Goal: Task Accomplishment & Management: Complete application form

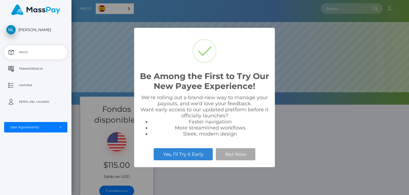
scroll to position [104, 337]
click at [241, 154] on button "Not Now" at bounding box center [236, 154] width 40 height 12
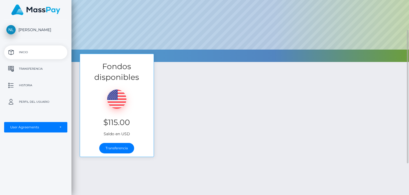
scroll to position [43, 0]
click at [115, 149] on link "Transferencia" at bounding box center [116, 147] width 35 height 10
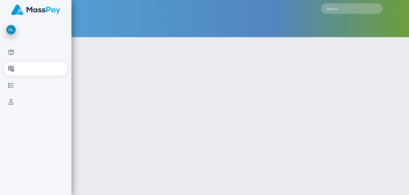
type input "115"
select select
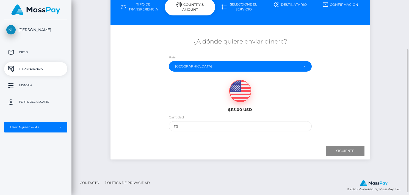
scroll to position [66, 0]
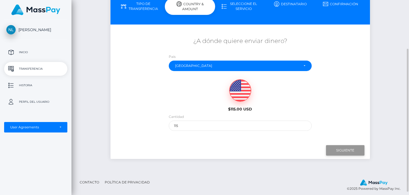
click at [345, 148] on input "Next" at bounding box center [345, 150] width 38 height 10
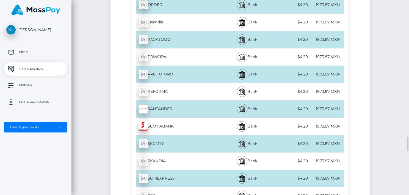
scroll to position [1834, 0]
click at [142, 105] on img at bounding box center [143, 109] width 9 height 9
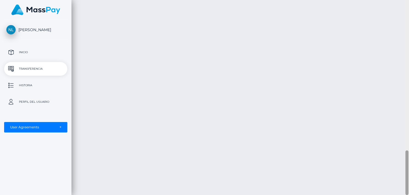
scroll to position [653, 0]
drag, startPoint x: 408, startPoint y: 145, endPoint x: 404, endPoint y: 57, distance: 88.3
click at [404, 57] on div "Transferencia de efectivo Español English 中文 (简体) Português (Brasil) Cuenta" at bounding box center [239, 97] width 337 height 195
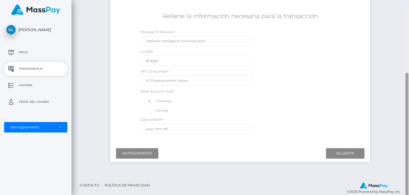
scroll to position [98, 0]
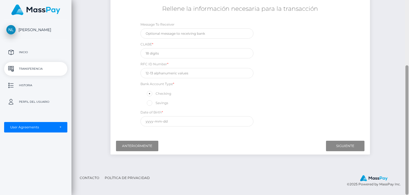
drag, startPoint x: 406, startPoint y: 168, endPoint x: 400, endPoint y: 46, distance: 122.4
click at [400, 46] on div "Transferencia de efectivo Español English 中文 (简体) Português (Brasil) Cuenta" at bounding box center [239, 97] width 337 height 195
click at [158, 57] on input "text" at bounding box center [196, 53] width 113 height 10
click at [152, 52] on input "text" at bounding box center [196, 53] width 113 height 10
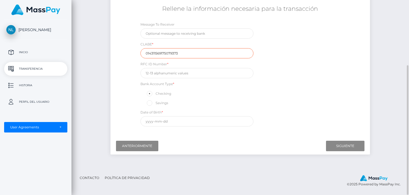
type input "014311569175079373"
click at [171, 75] on input "text" at bounding box center [196, 73] width 113 height 10
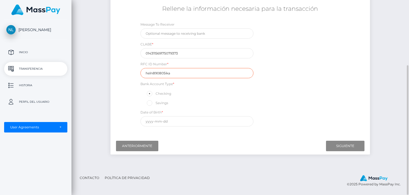
type input "heln890805ika"
click at [156, 104] on span at bounding box center [156, 103] width 0 height 4
click at [150, 104] on input "Savings" at bounding box center [152, 103] width 4 height 4
radio input "true"
click at [149, 122] on div "Date of Birth * August 2025 Su Mo Tu We Th Fr Sa 27 28 29 30 31 1 2 3 4 5 6 7 8…" at bounding box center [196, 117] width 113 height 17
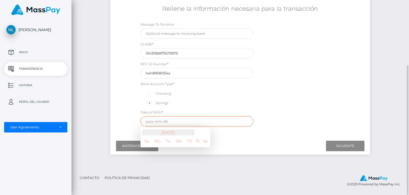
click at [163, 133] on th "August 2025" at bounding box center [168, 132] width 52 height 6
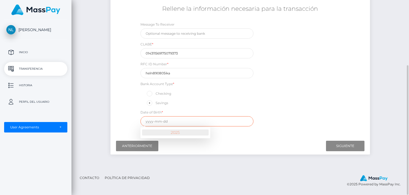
click at [163, 133] on th "2025" at bounding box center [175, 132] width 66 height 6
click at [143, 134] on span at bounding box center [145, 132] width 7 height 7
click at [173, 133] on th "2010-2021" at bounding box center [181, 132] width 56 height 7
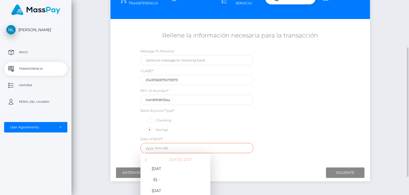
scroll to position [71, 0]
click at [146, 160] on span at bounding box center [145, 159] width 7 height 7
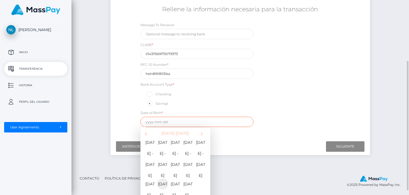
scroll to position [98, 0]
click at [162, 177] on span "1972 - 1983" at bounding box center [162, 182] width 11 height 11
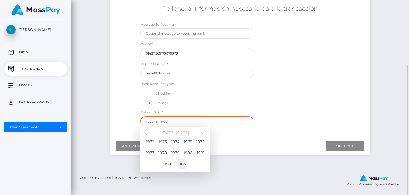
click at [182, 163] on span "1983" at bounding box center [181, 163] width 11 height 11
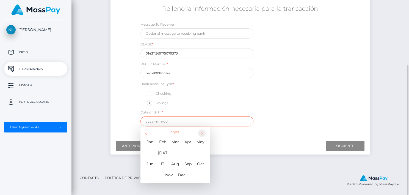
click at [200, 133] on span at bounding box center [201, 132] width 7 height 7
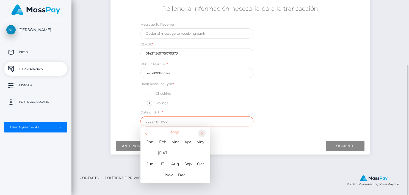
click at [200, 133] on span at bounding box center [201, 132] width 7 height 7
click at [174, 158] on span "Aug" at bounding box center [175, 163] width 11 height 11
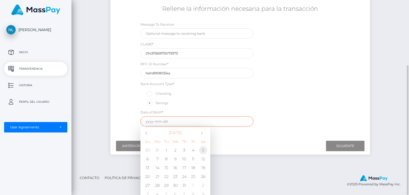
click at [203, 150] on td "5" at bounding box center [203, 149] width 11 height 9
type input "1989-08-05"
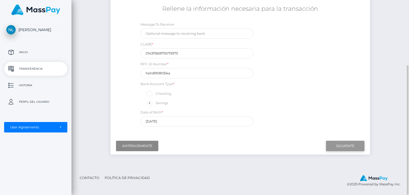
click at [337, 147] on input "Next" at bounding box center [345, 145] width 38 height 10
click at [153, 74] on input "heln890805ika" at bounding box center [196, 73] width 113 height 10
click at [177, 74] on input "HELN890805ika" at bounding box center [196, 73] width 113 height 10
type input "HELN890805IKA"
click at [244, 95] on div "Checking" at bounding box center [196, 93] width 113 height 7
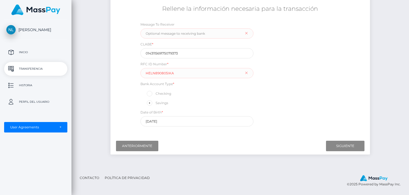
click at [303, 111] on div "Message To Receiver CLABE * 014311569175079373 RFC ID Number * HELN890805IKA Ba…" at bounding box center [240, 74] width 216 height 107
click at [339, 146] on input "Next" at bounding box center [345, 145] width 38 height 10
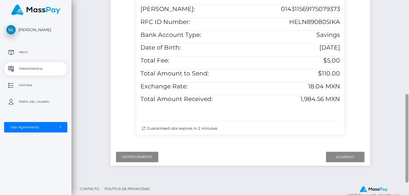
drag, startPoint x: 407, startPoint y: 85, endPoint x: 415, endPoint y: 159, distance: 74.9
click at [409, 159] on html "Nataly Lizbeth Hernandez Lopez Inicio Transferencia Historia Perfil del usuario…" at bounding box center [204, 97] width 409 height 195
click at [343, 162] on input "Finish" at bounding box center [345, 156] width 38 height 10
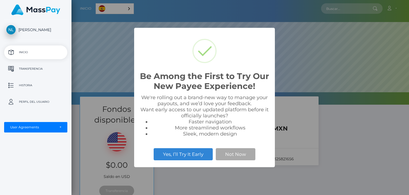
scroll to position [104, 337]
